Goal: Contribute content: Contribute content

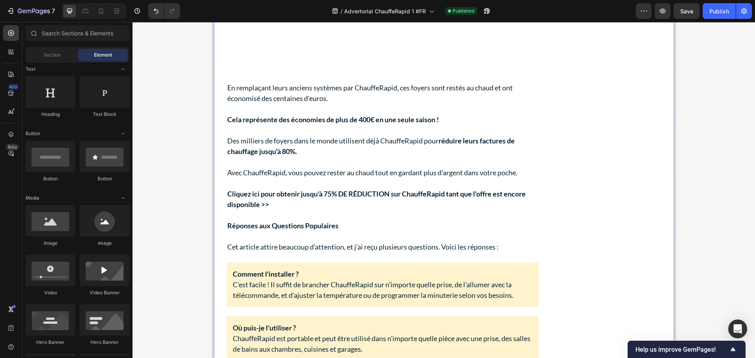
scroll to position [2770, 0]
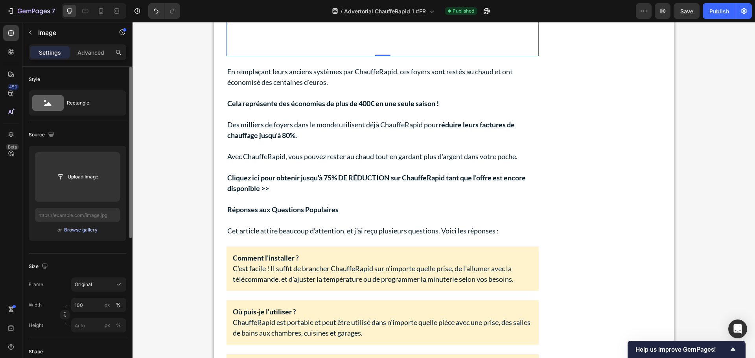
click at [87, 228] on div "Browse gallery" at bounding box center [80, 229] width 33 height 7
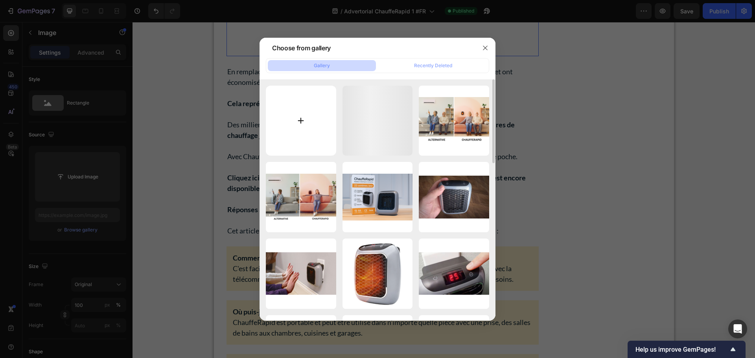
click at [312, 119] on input "file" at bounding box center [301, 121] width 70 height 70
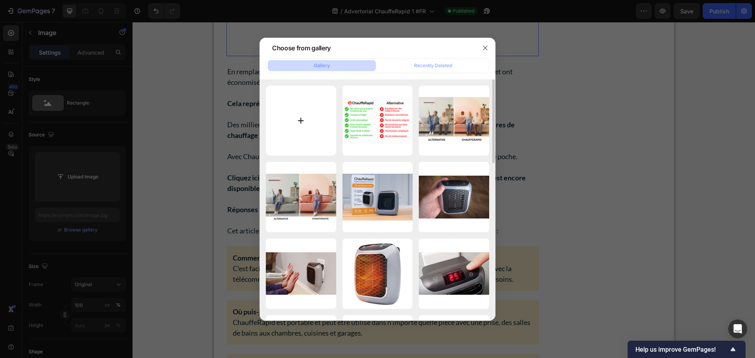
type input "C:\fakepath\Chauffage hiver 2023.png"
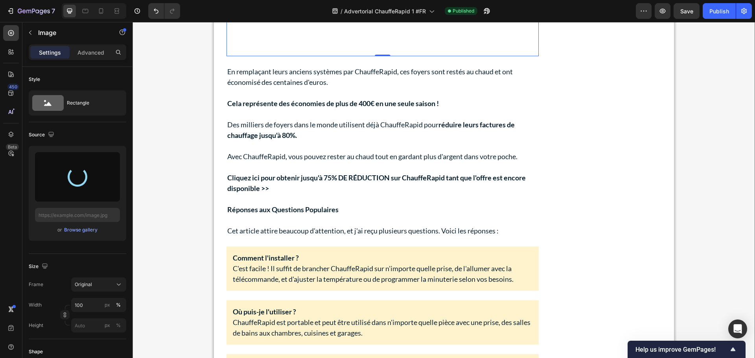
type input "[URL][DOMAIN_NAME]"
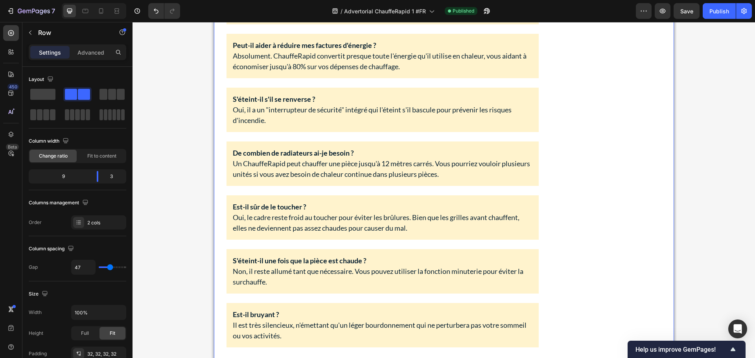
scroll to position [2888, 0]
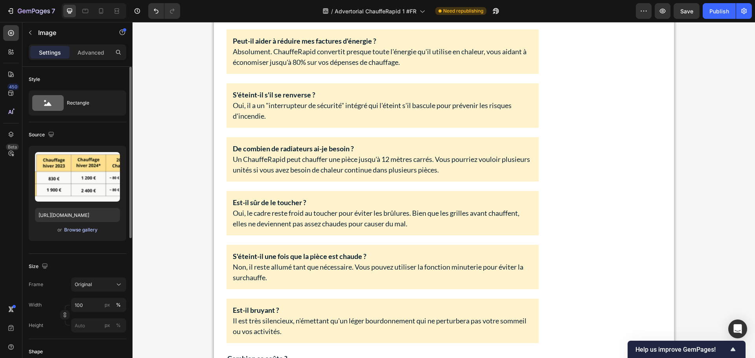
click at [84, 229] on div "Browse gallery" at bounding box center [80, 229] width 33 height 7
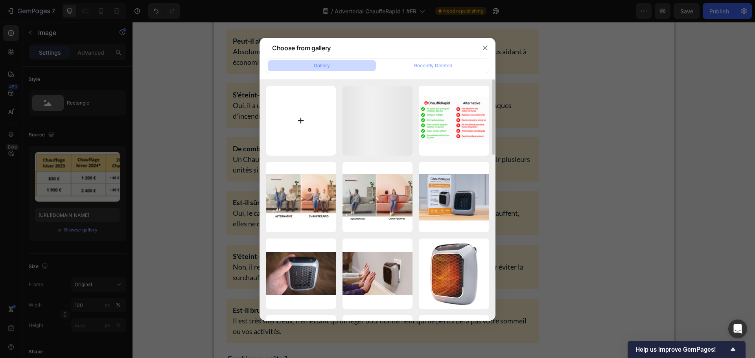
click at [319, 124] on input "file" at bounding box center [301, 121] width 70 height 70
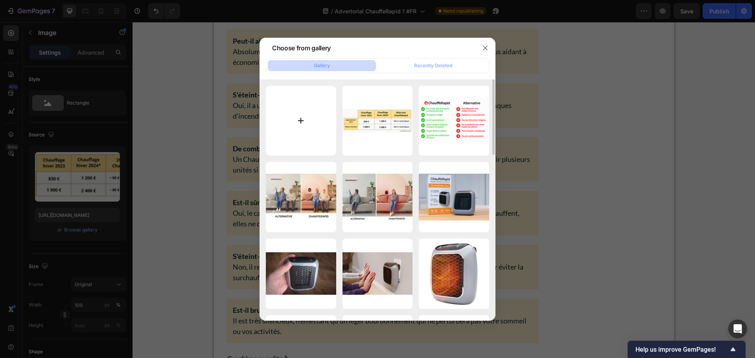
type input "C:\fakepath\Chauffage hiver 2023 (1).png"
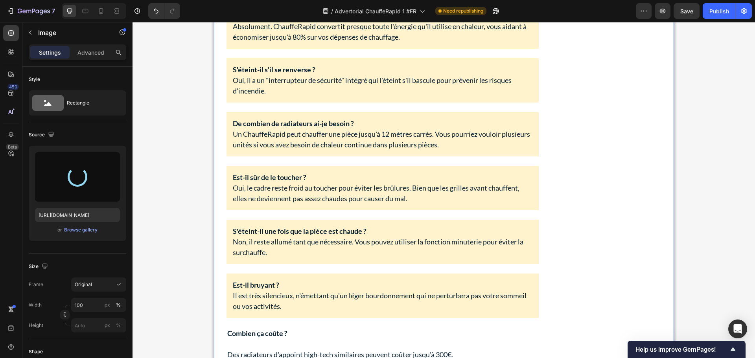
scroll to position [2927, 0]
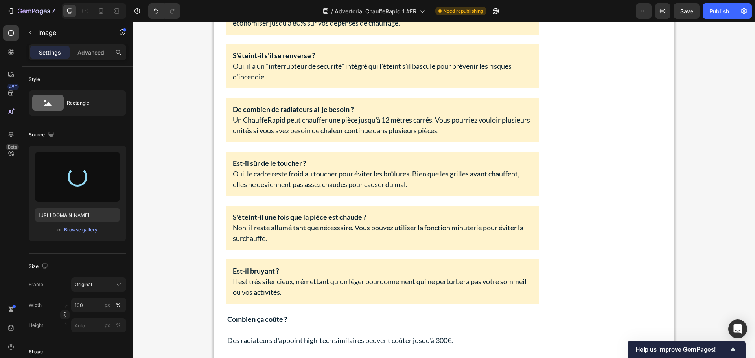
type input "[URL][DOMAIN_NAME]"
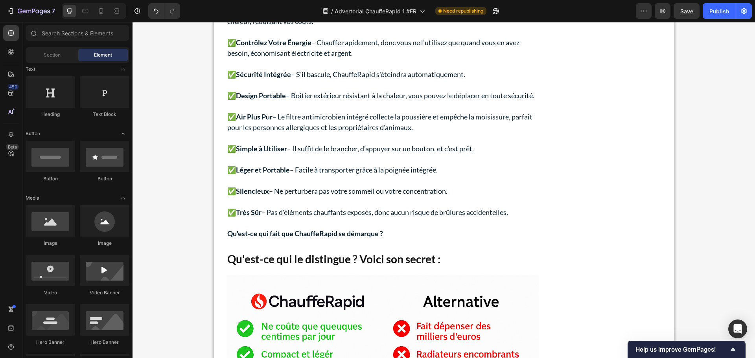
scroll to position [1694, 0]
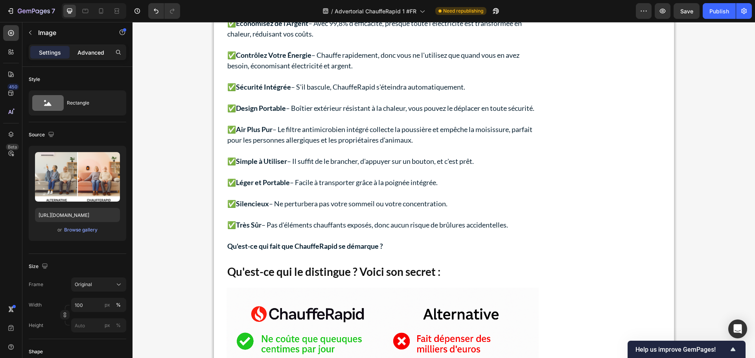
click at [88, 56] on p "Advanced" at bounding box center [90, 52] width 27 height 8
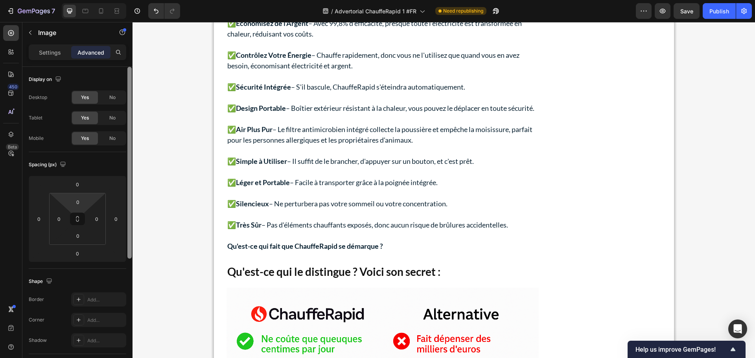
click at [79, 183] on input "0" at bounding box center [78, 184] width 16 height 12
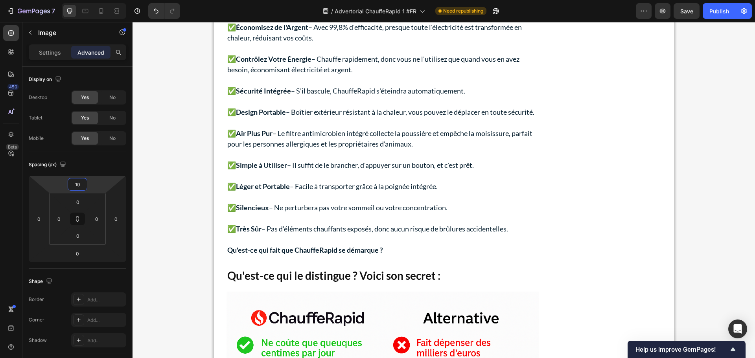
type input "10"
drag, startPoint x: 700, startPoint y: 94, endPoint x: 698, endPoint y: 134, distance: 40.5
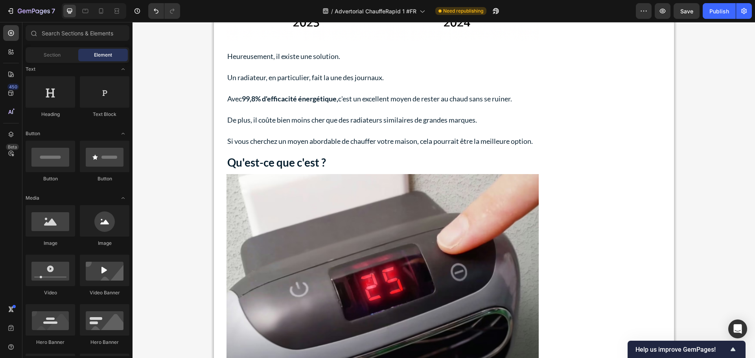
scroll to position [0, 0]
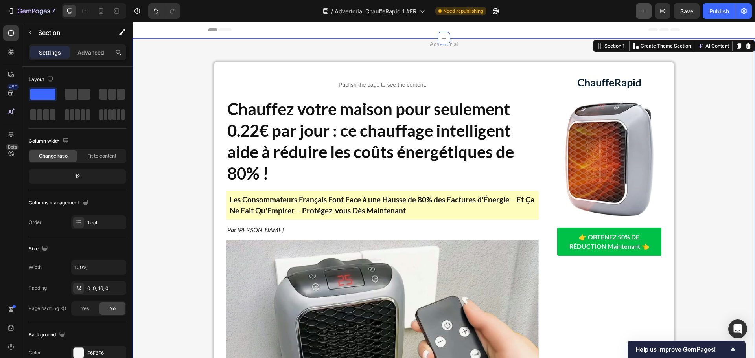
scroll to position [979, 0]
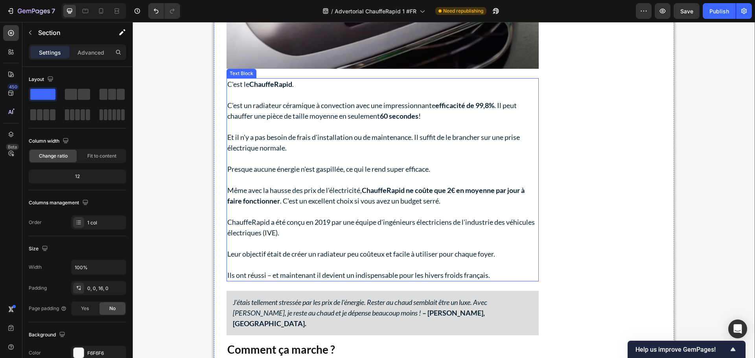
click at [409, 190] on strong "ChauffeRapid ne coûte que 2€ en moyenne par jour à faire fonctionner" at bounding box center [375, 195] width 297 height 19
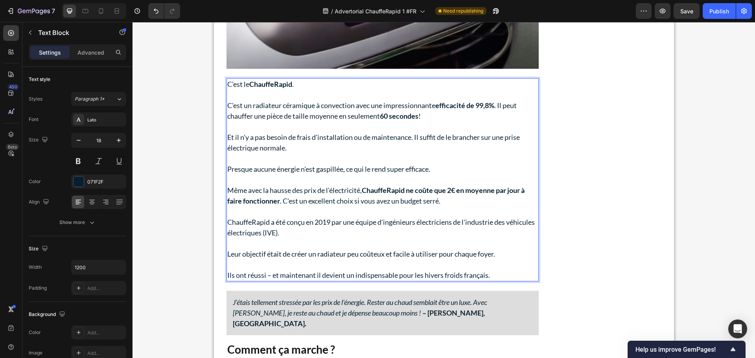
click at [454, 190] on strong "ChauffeRapid ne coûte que 2€ en moyenne par jour à faire fonctionner" at bounding box center [375, 195] width 297 height 19
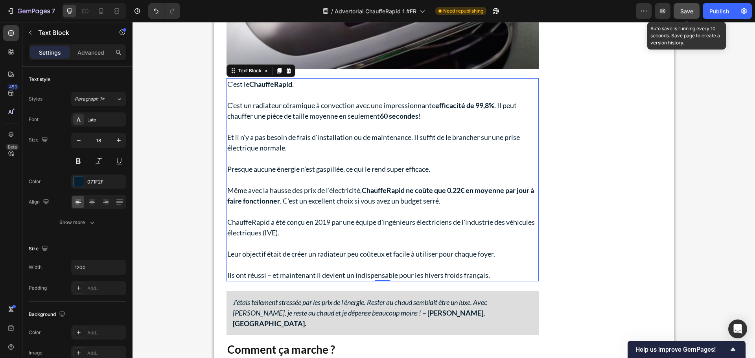
click at [692, 13] on span "Save" at bounding box center [686, 11] width 13 height 7
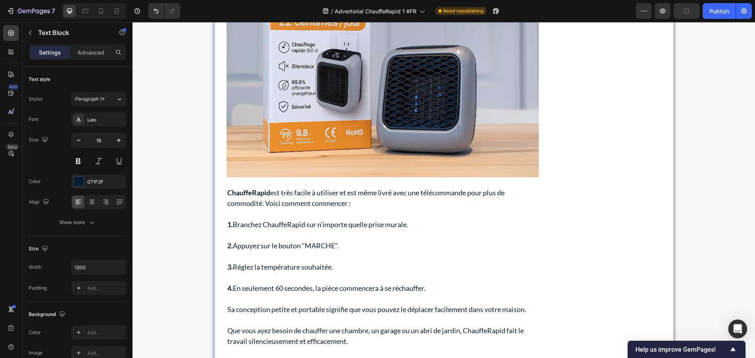
scroll to position [1214, 0]
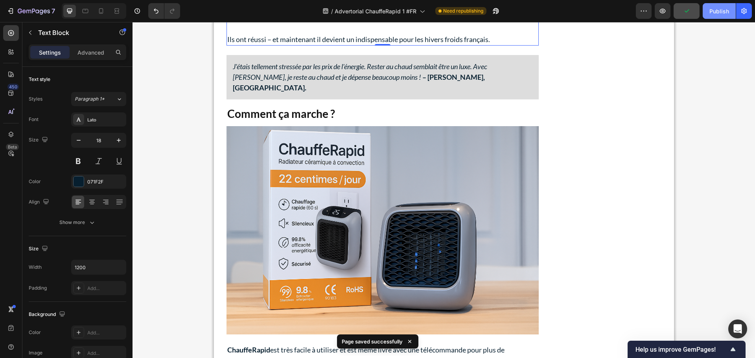
click at [715, 11] on div "Publish" at bounding box center [719, 11] width 20 height 8
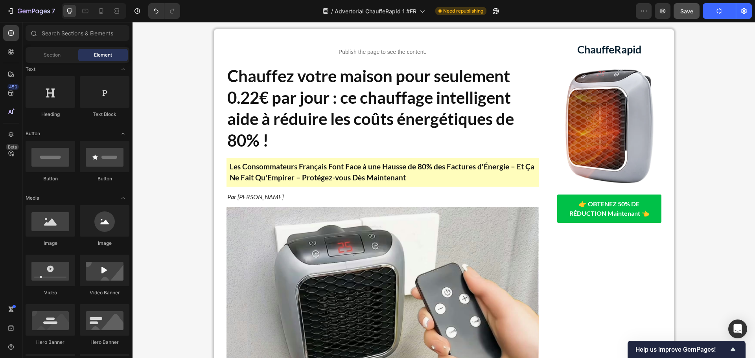
scroll to position [0, 0]
